Goal: Transaction & Acquisition: Purchase product/service

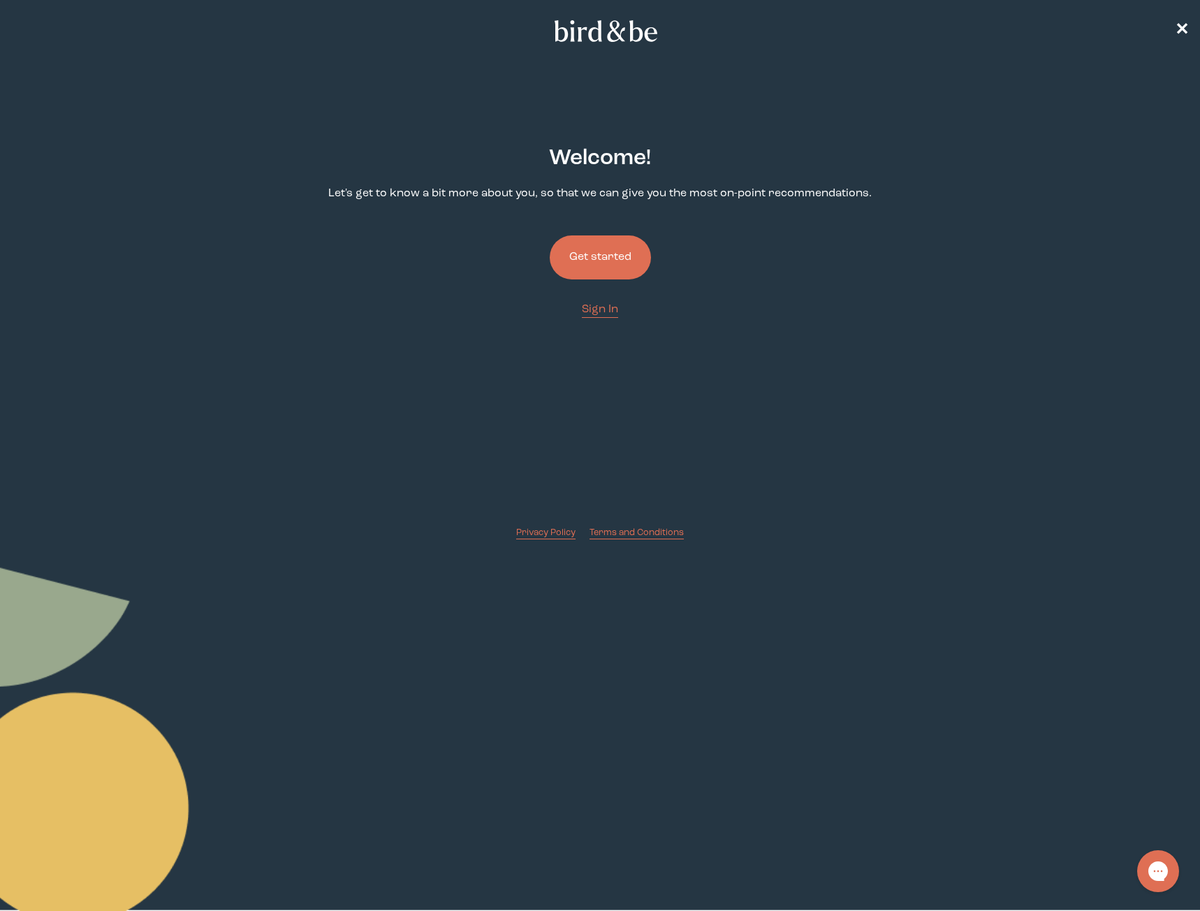
click at [618, 246] on button "Get started" at bounding box center [600, 257] width 101 height 44
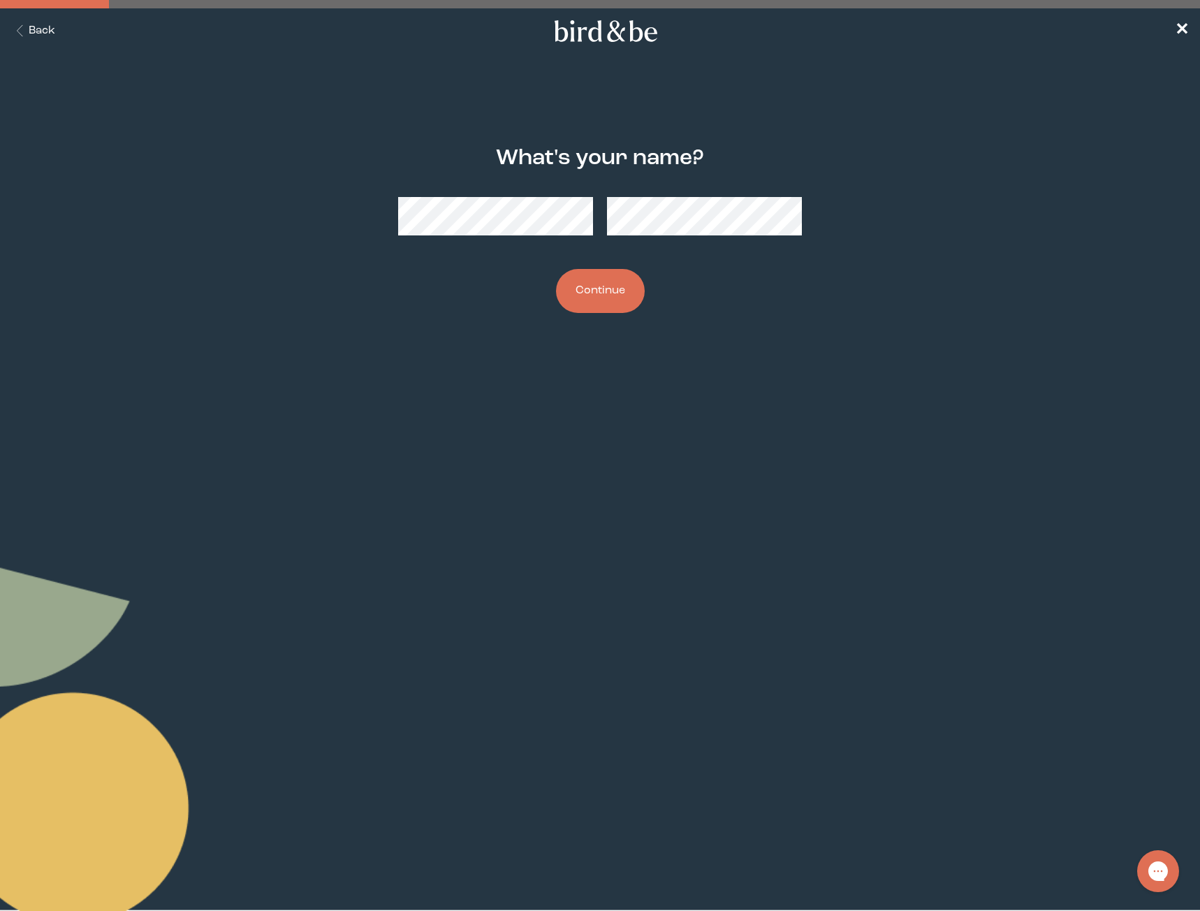
click at [595, 293] on button "Continue" at bounding box center [600, 291] width 89 height 44
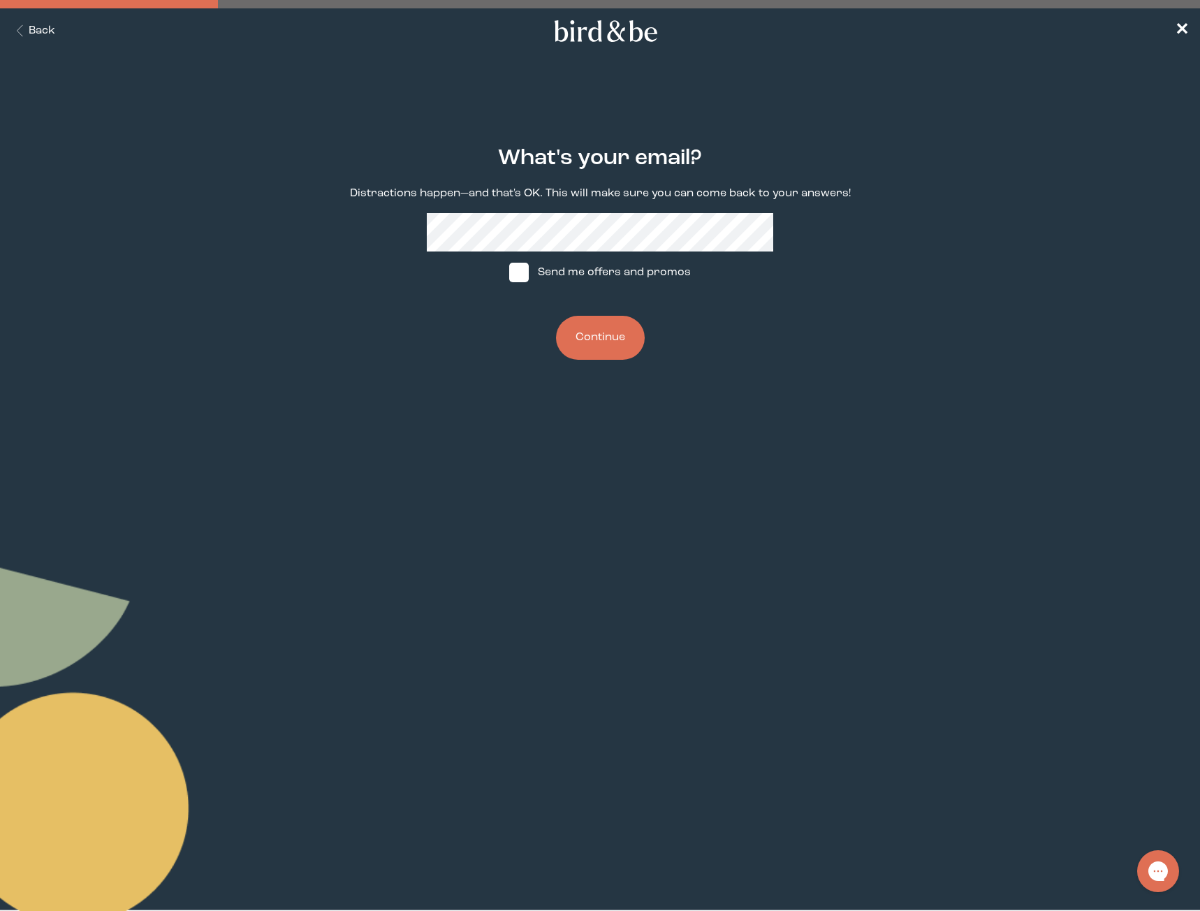
click at [626, 348] on button "Continue" at bounding box center [600, 338] width 89 height 44
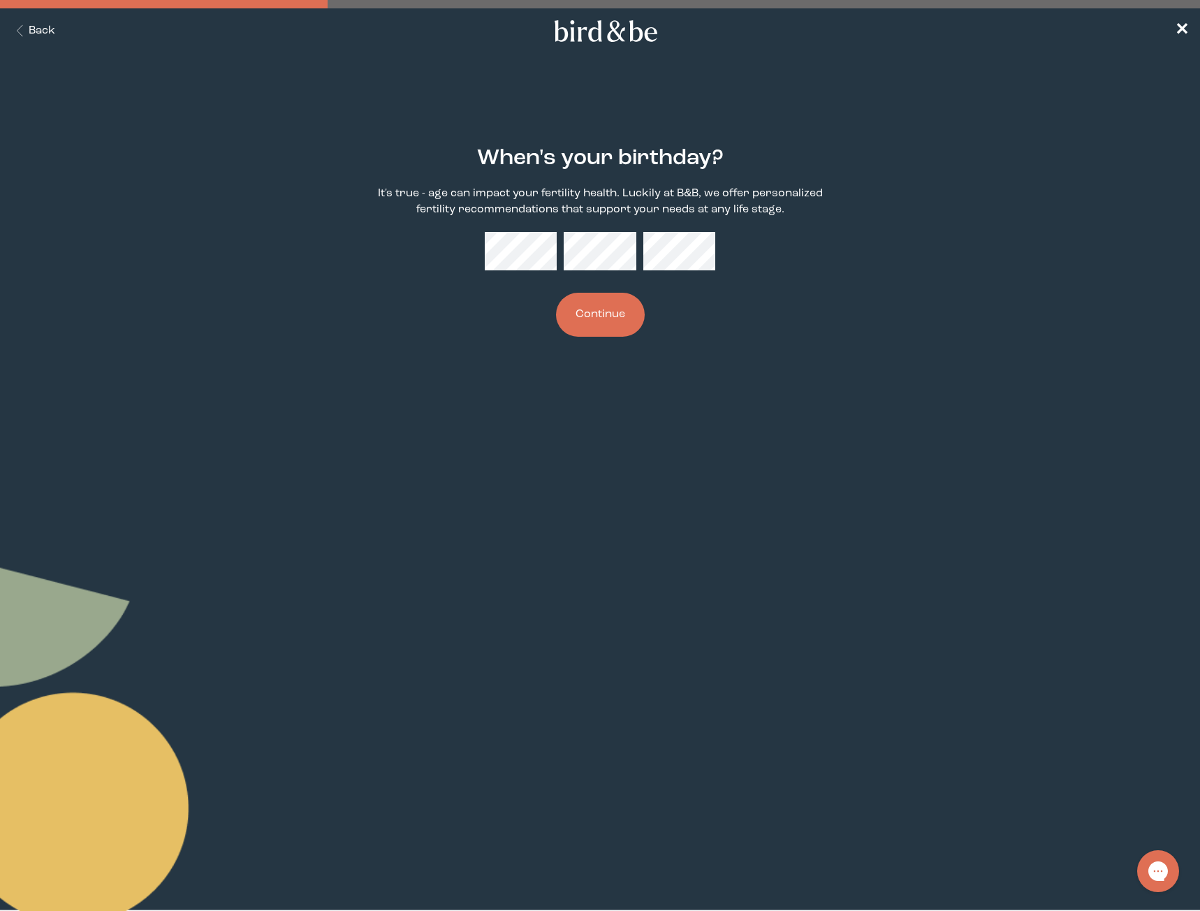
click at [605, 310] on button "Continue" at bounding box center [600, 315] width 89 height 44
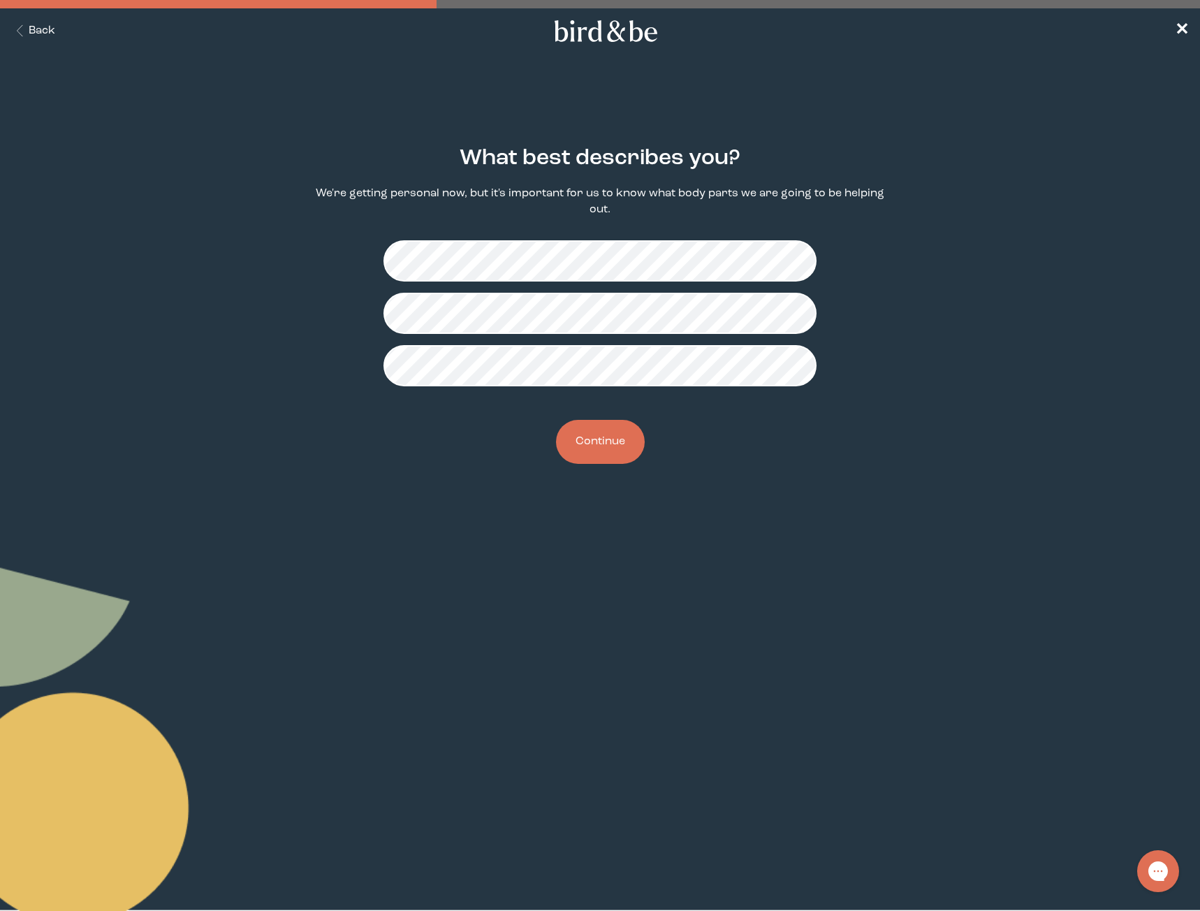
click at [622, 436] on button "Continue" at bounding box center [600, 442] width 89 height 44
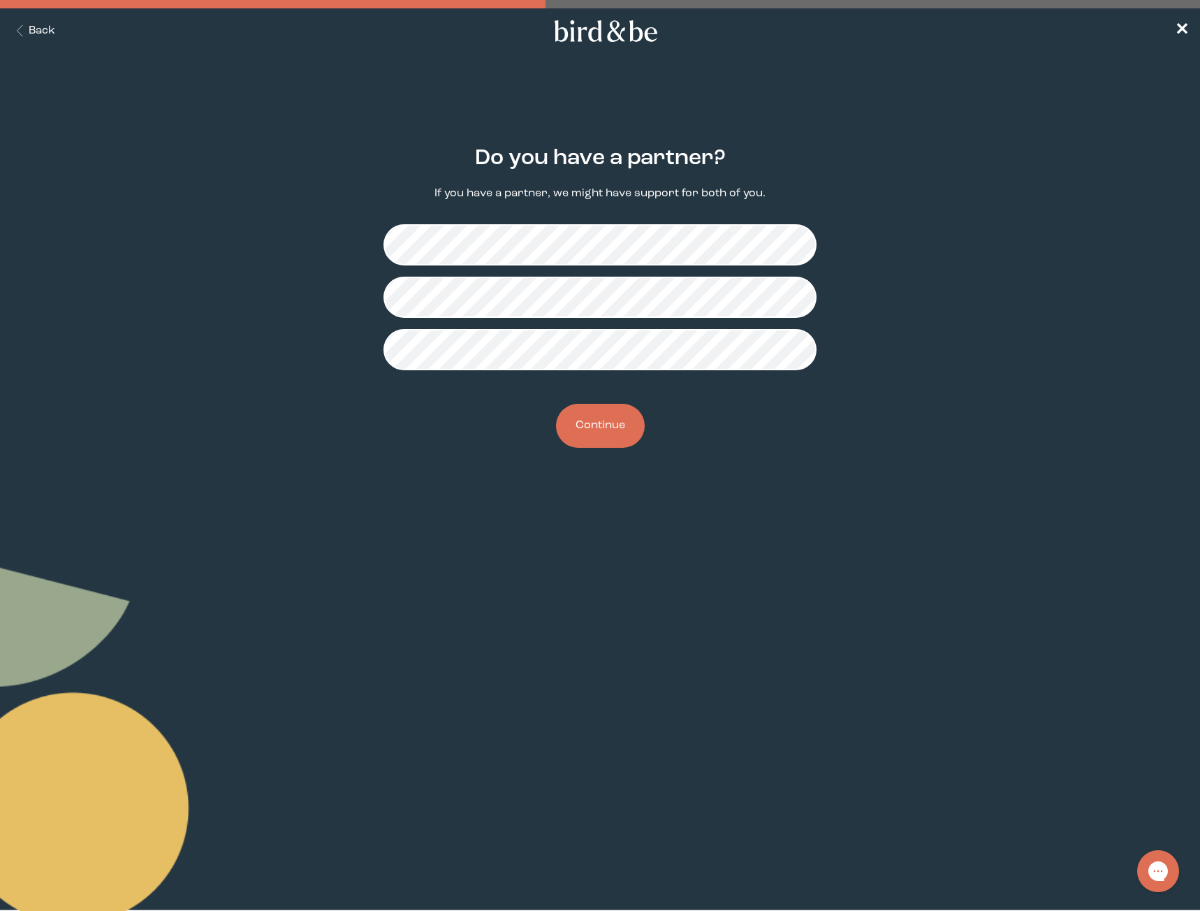
click at [624, 422] on button "Continue" at bounding box center [600, 426] width 89 height 44
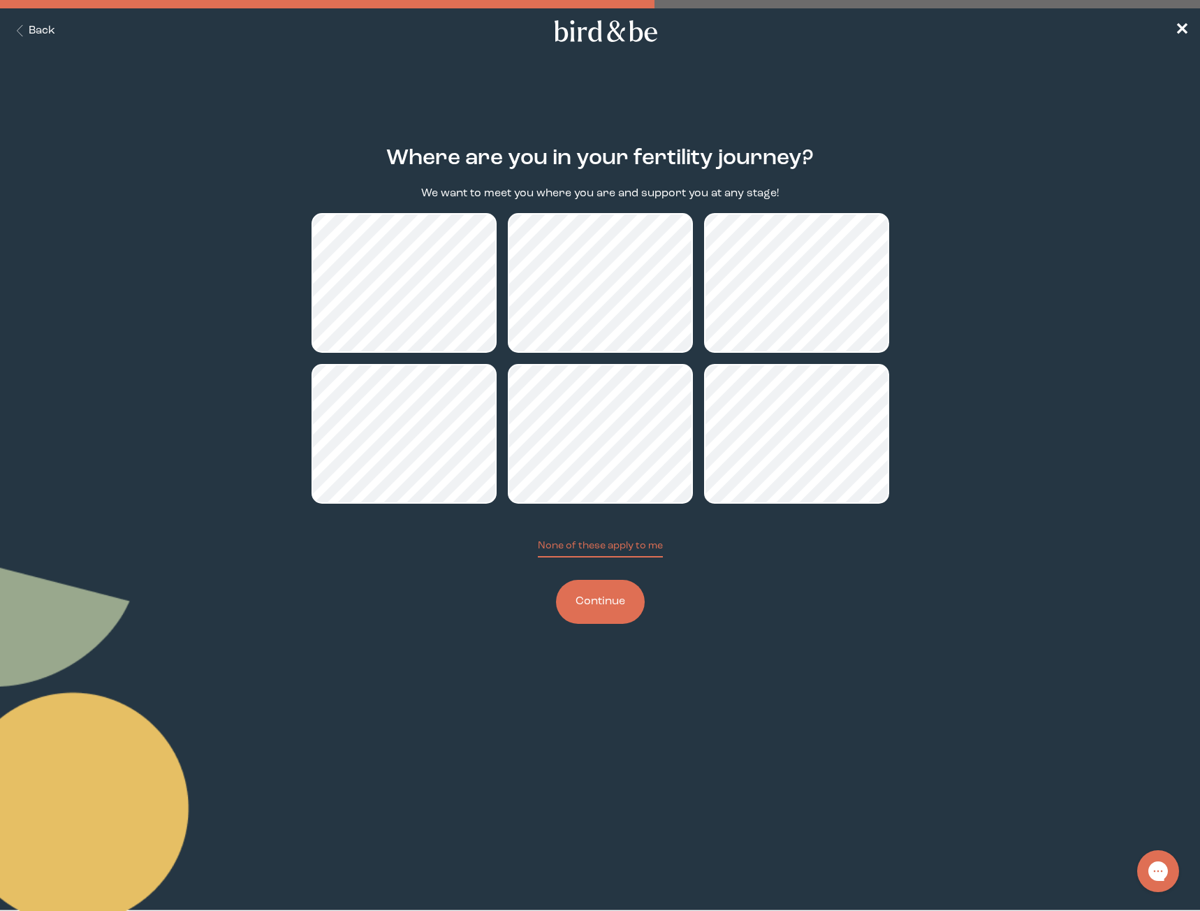
click at [612, 608] on button "Continue" at bounding box center [600, 602] width 89 height 44
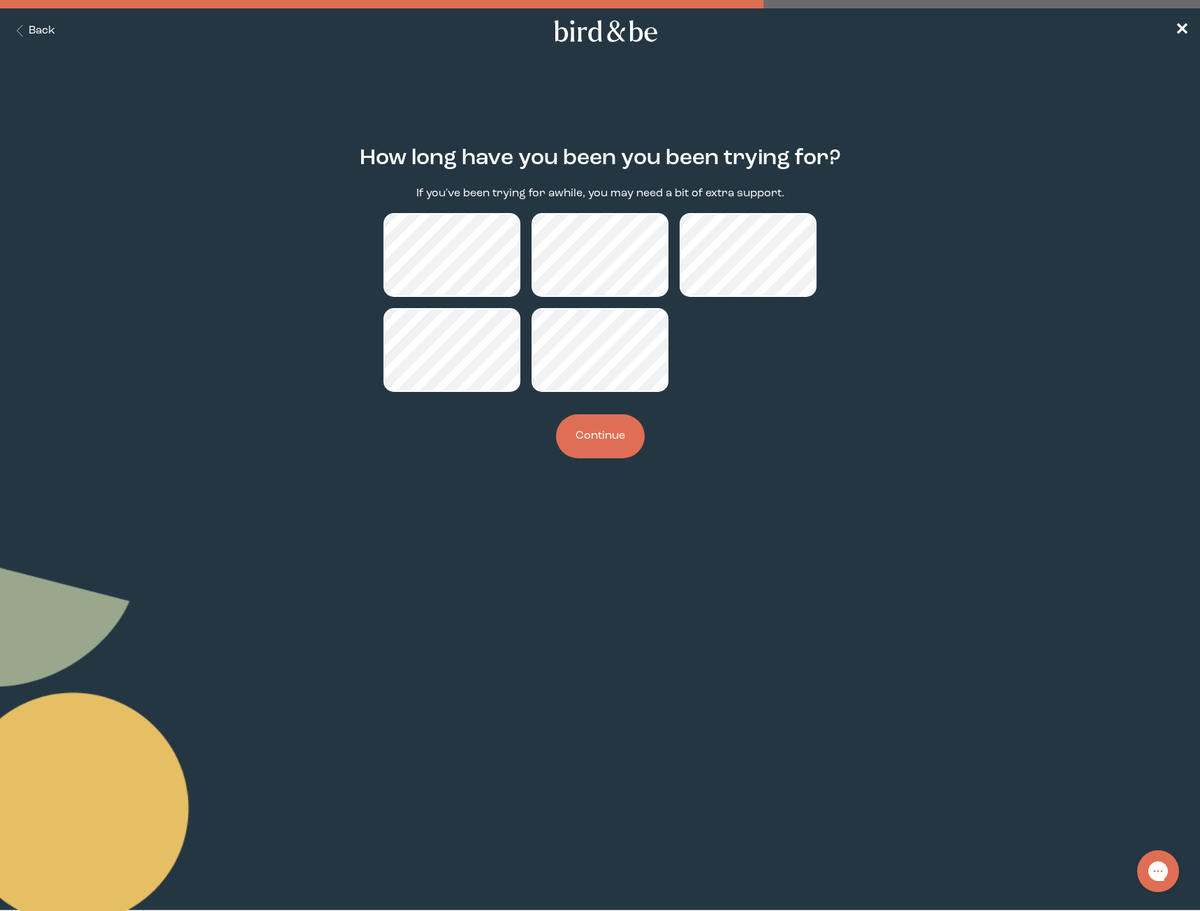
click at [624, 457] on button "Continue" at bounding box center [600, 436] width 89 height 44
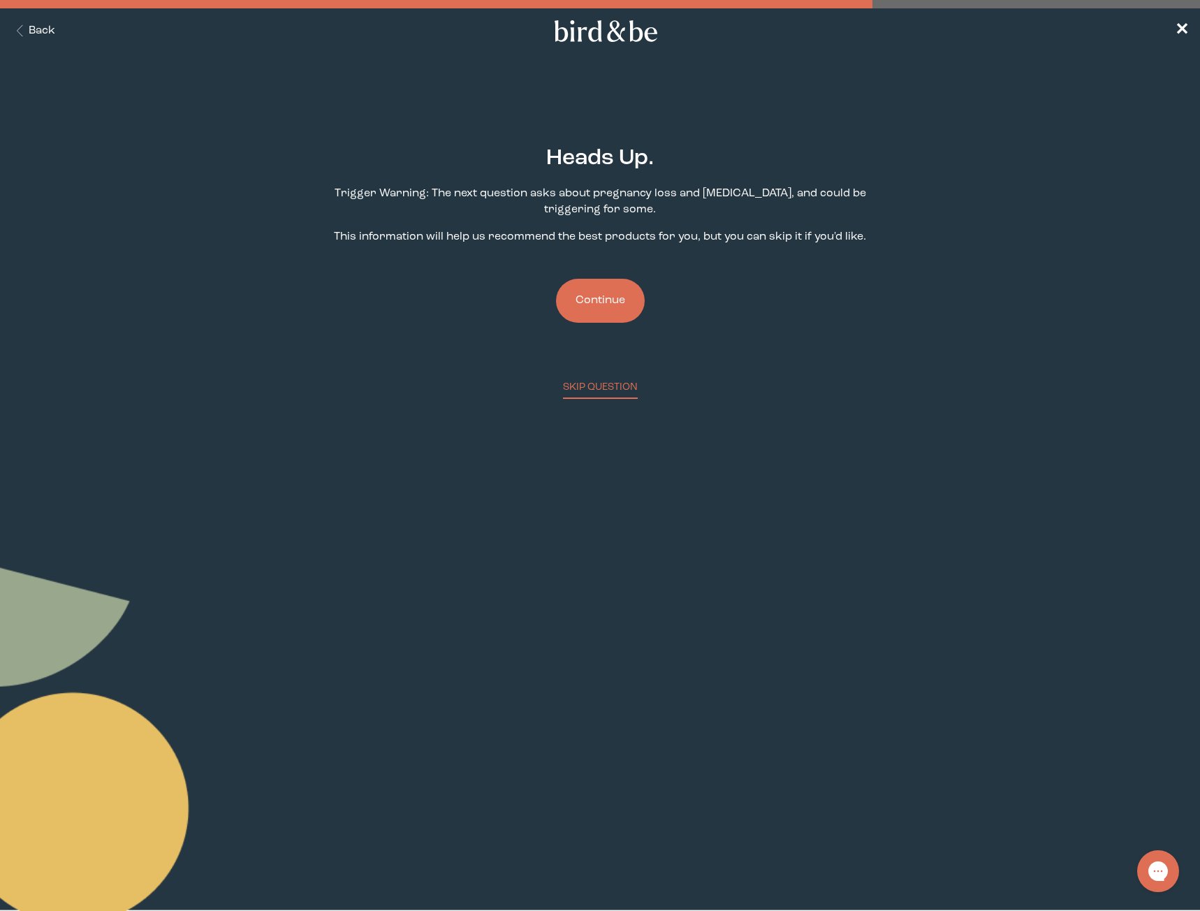
click at [630, 304] on button "Continue" at bounding box center [600, 301] width 89 height 44
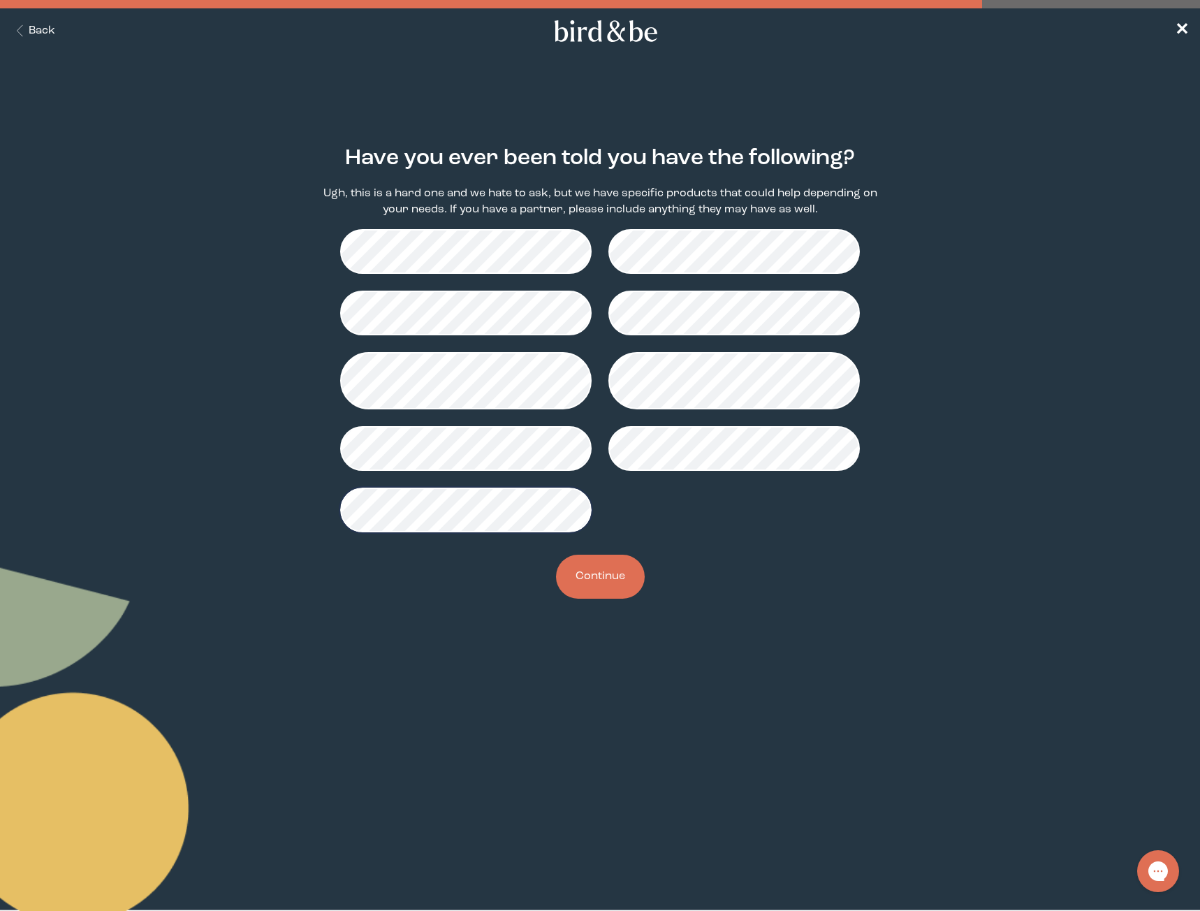
click at [588, 564] on button "Continue" at bounding box center [600, 576] width 89 height 44
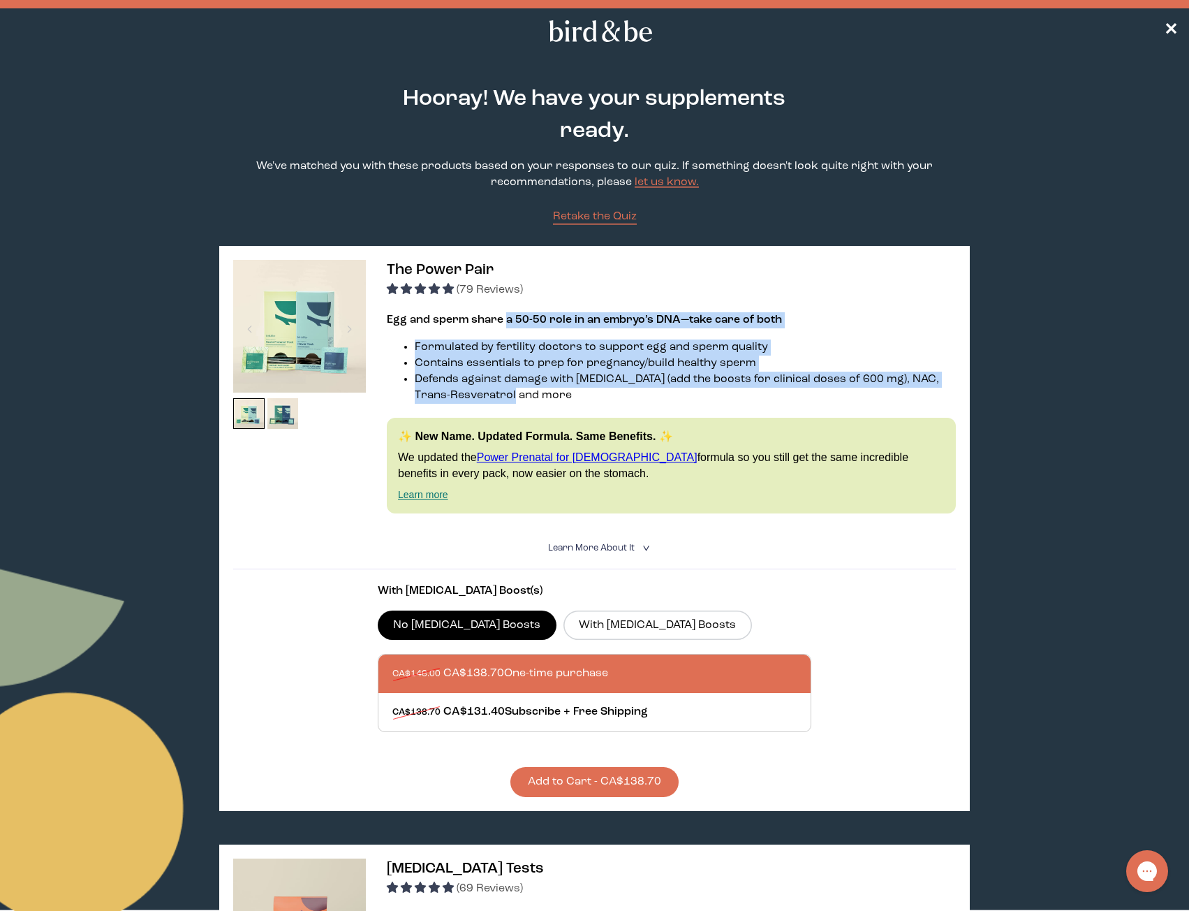
drag, startPoint x: 505, startPoint y: 319, endPoint x: 621, endPoint y: 394, distance: 138.5
click at [621, 394] on div "Egg and sperm share a 50-50 role in an embryo’s DNA—take care of both Formulate…" at bounding box center [671, 413] width 569 height 202
click at [533, 354] on li "Formulated by fertility doctors to support egg and sperm quality" at bounding box center [685, 347] width 541 height 16
drag, startPoint x: 391, startPoint y: 316, endPoint x: 554, endPoint y: 372, distance: 172.0
click at [554, 372] on div "Egg and sperm share a 50-50 role in an embryo’s DNA—take care of both Formulate…" at bounding box center [671, 413] width 569 height 202
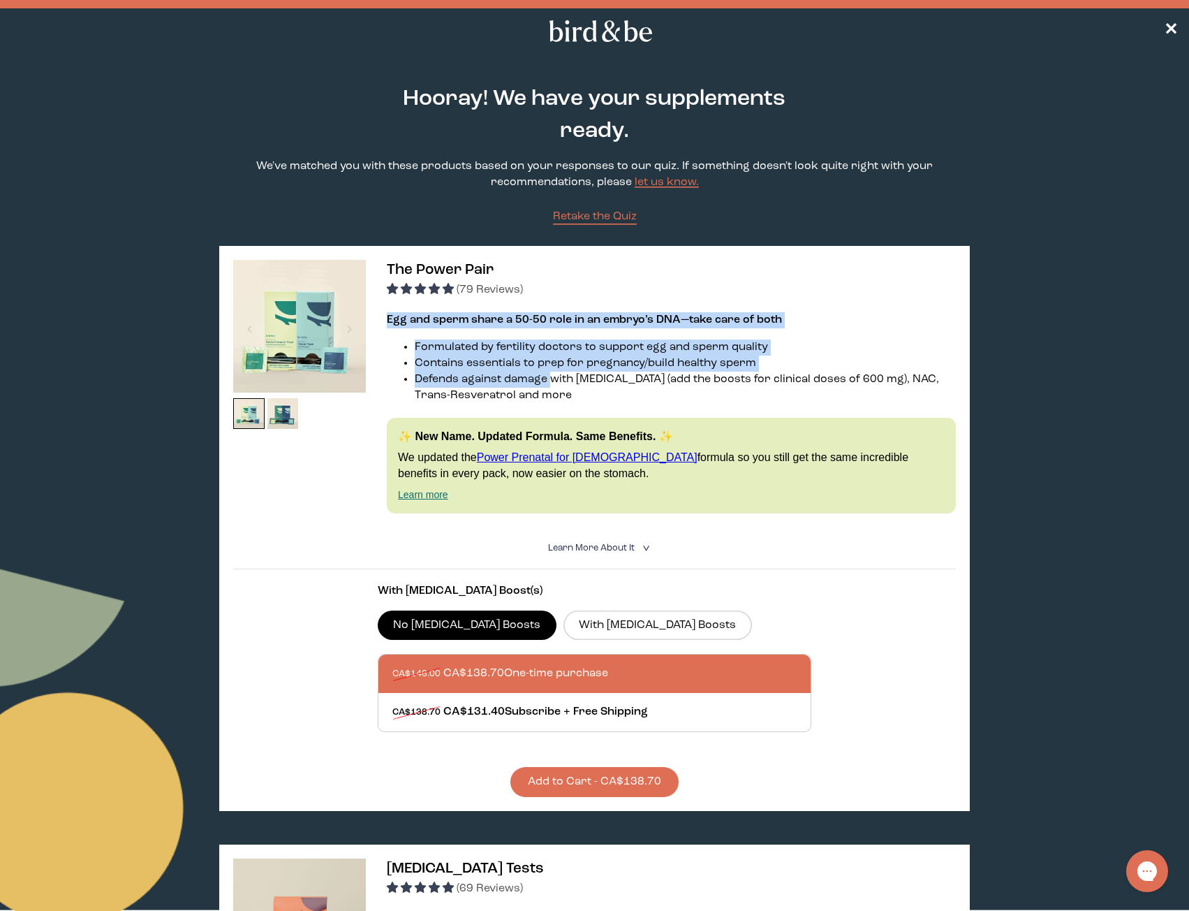
click at [554, 372] on li "Defends against damage with [MEDICAL_DATA] (add the boosts for clinical doses o…" at bounding box center [685, 387] width 541 height 32
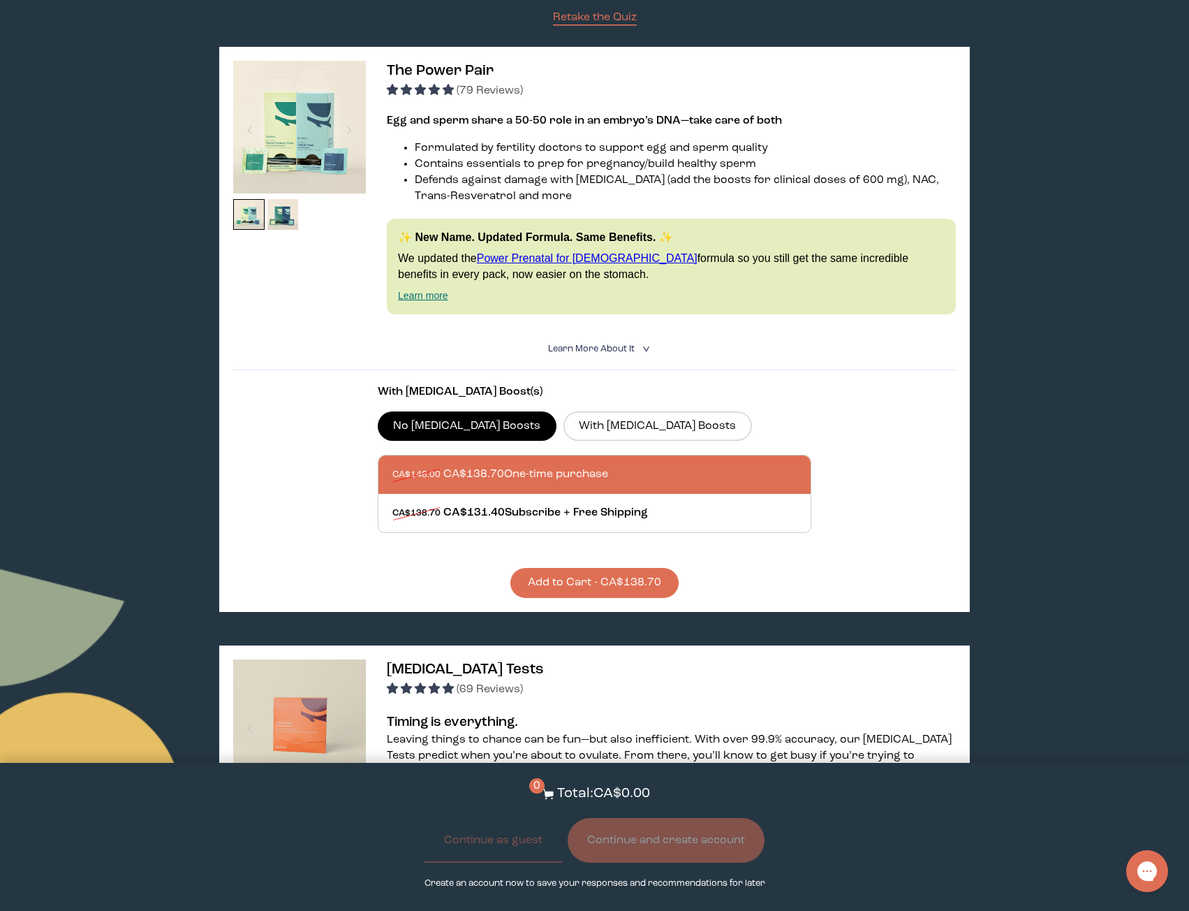
scroll to position [233, 0]
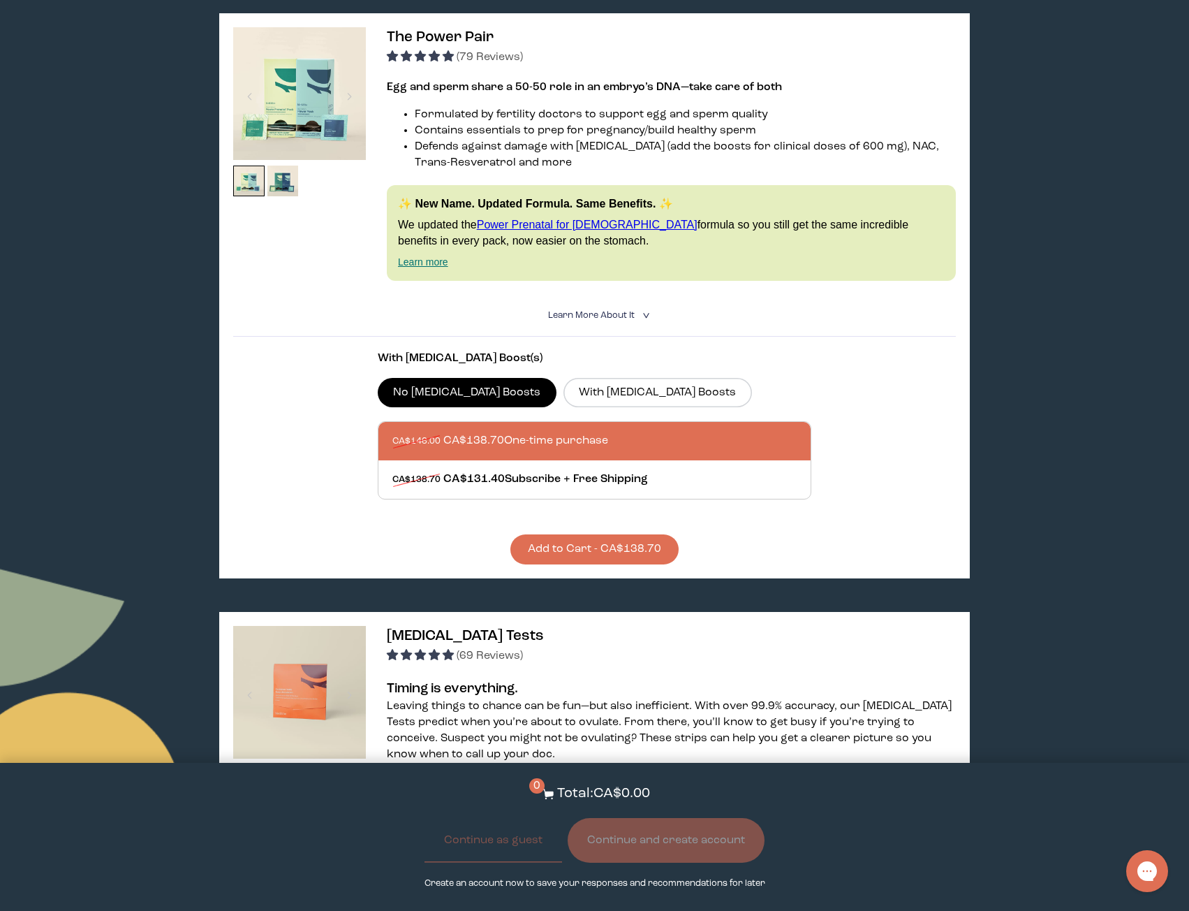
click at [632, 549] on button "Add to Cart - CA$138.70" at bounding box center [594, 549] width 168 height 30
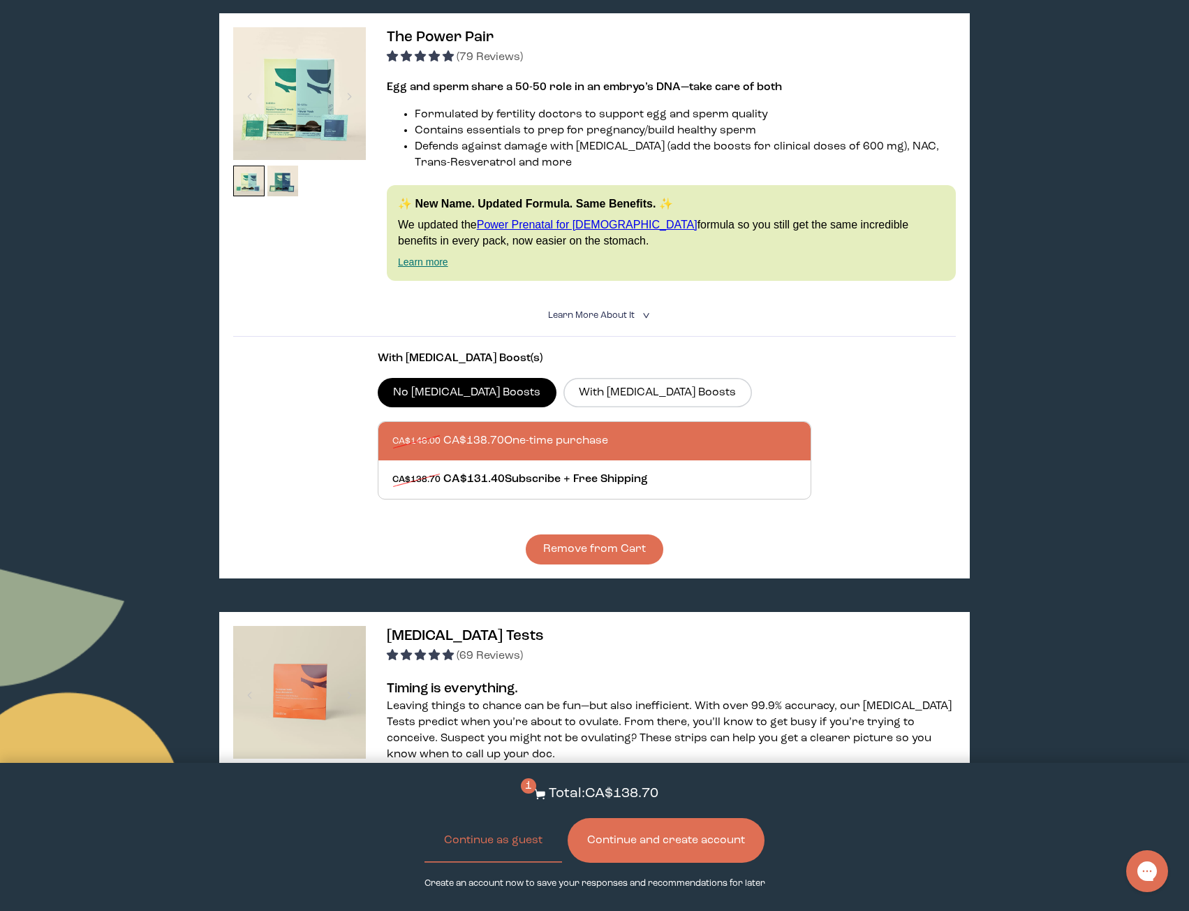
click at [645, 837] on button "Continue and create account" at bounding box center [666, 840] width 197 height 45
